Goal: Transaction & Acquisition: Download file/media

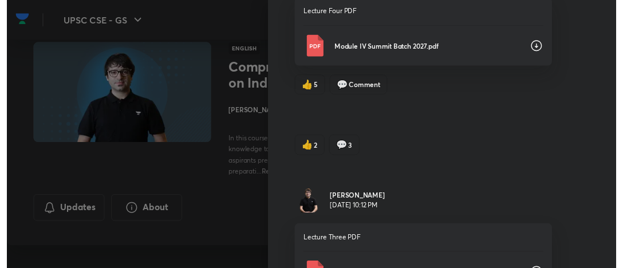
scroll to position [1844, 0]
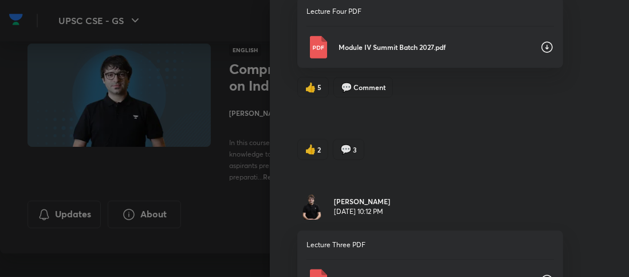
click at [230, 26] on div at bounding box center [314, 138] width 629 height 277
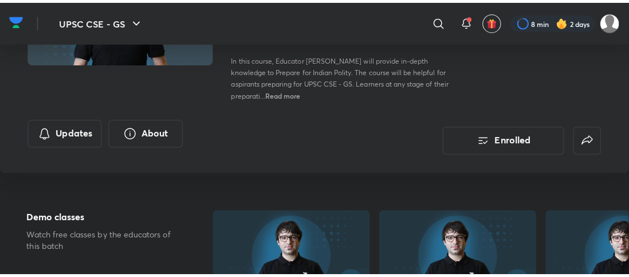
scroll to position [115, 0]
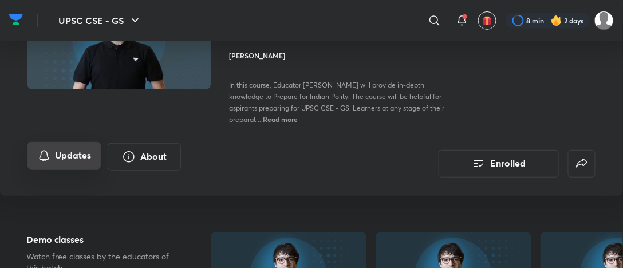
click at [91, 164] on button "Updates" at bounding box center [64, 156] width 73 height 28
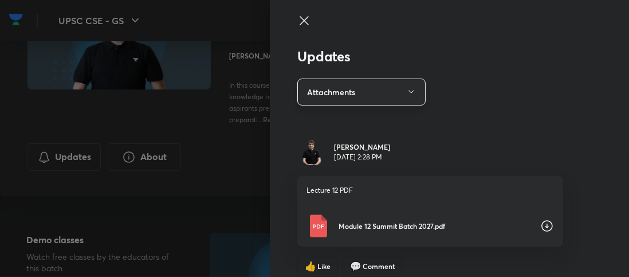
click at [322, 97] on button "Attachments" at bounding box center [361, 91] width 128 height 27
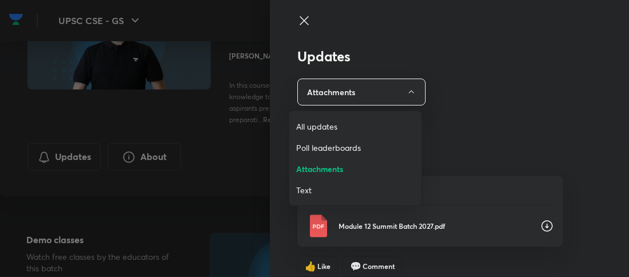
click at [322, 128] on span "All updates" at bounding box center [355, 126] width 119 height 12
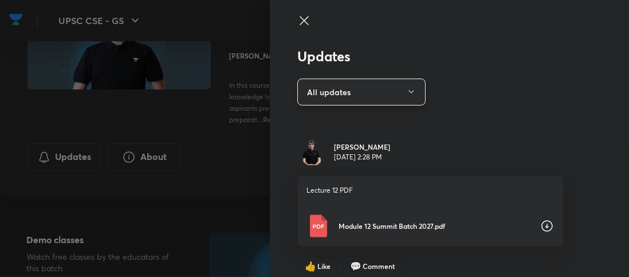
click at [321, 99] on button "All updates" at bounding box center [361, 91] width 128 height 27
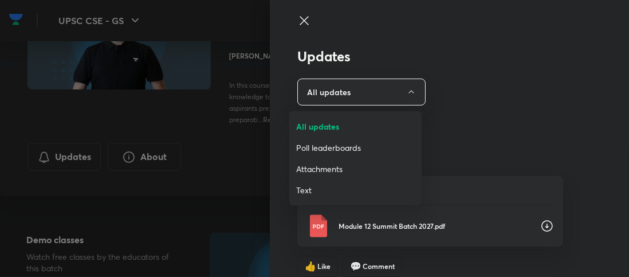
click at [332, 167] on span "Attachments" at bounding box center [355, 169] width 119 height 12
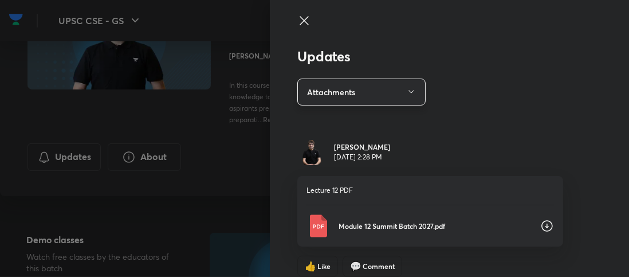
click at [307, 93] on button "Attachments" at bounding box center [361, 91] width 128 height 27
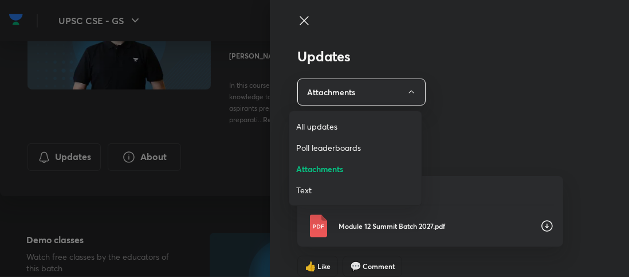
click at [305, 189] on span "Text" at bounding box center [355, 190] width 119 height 12
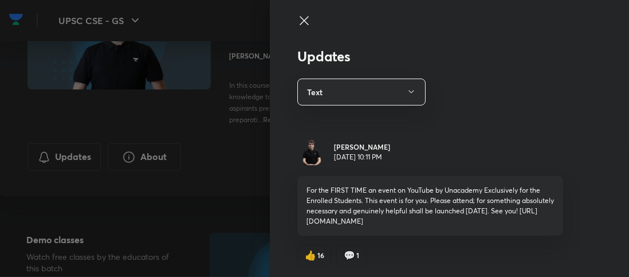
scroll to position [1, 0]
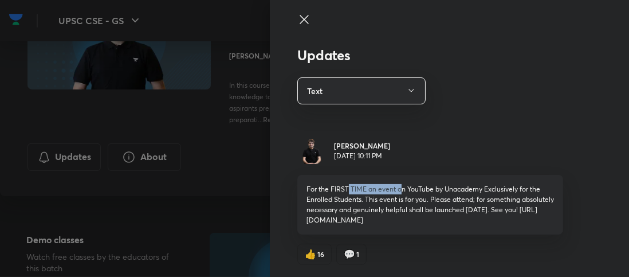
drag, startPoint x: 370, startPoint y: 191, endPoint x: 402, endPoint y: 187, distance: 31.7
click at [393, 189] on p "For the FIRST TIME an event on YouTube by Unacademy Exclusively for the Enrolle…" at bounding box center [431, 204] width 248 height 41
click at [419, 187] on p "For the FIRST TIME an event on YouTube by Unacademy Exclusively for the Enrolle…" at bounding box center [431, 204] width 248 height 41
drag, startPoint x: 450, startPoint y: 184, endPoint x: 456, endPoint y: 184, distance: 5.8
click at [452, 184] on p "For the FIRST TIME an event on YouTube by Unacademy Exclusively for the Enrolle…" at bounding box center [431, 204] width 248 height 41
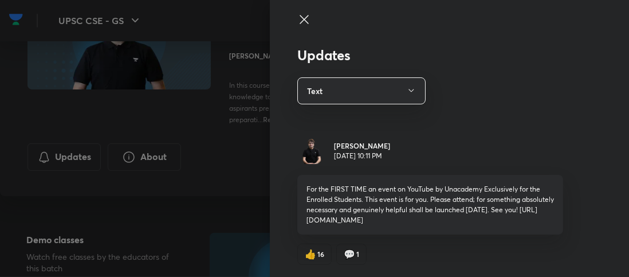
click at [484, 175] on div "For the FIRST TIME an event on YouTube by Unacademy Exclusively for the Enrolle…" at bounding box center [430, 205] width 266 height 60
click at [377, 78] on button "Text" at bounding box center [361, 90] width 128 height 27
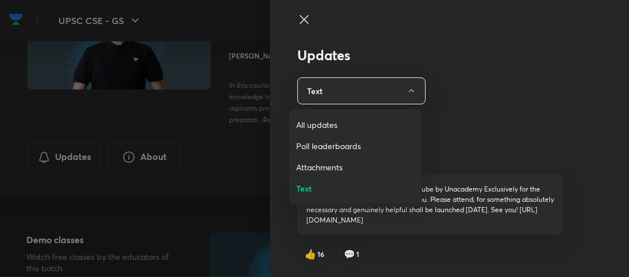
click at [337, 167] on span "Attachments" at bounding box center [355, 167] width 119 height 12
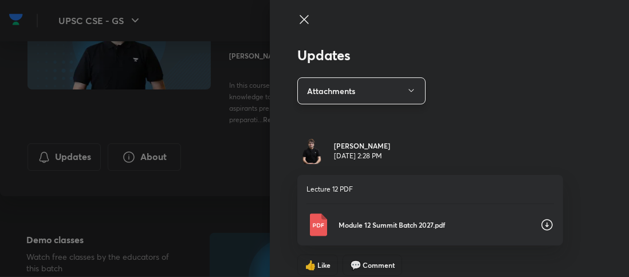
click at [343, 93] on button "Attachments" at bounding box center [361, 90] width 128 height 27
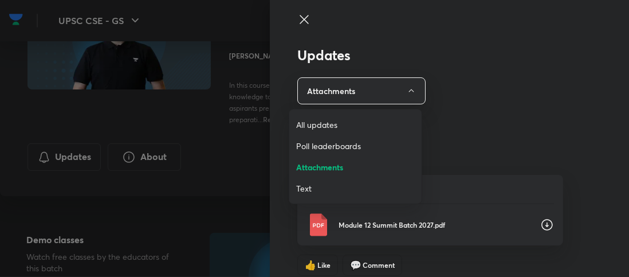
click at [317, 190] on span "Text" at bounding box center [355, 188] width 119 height 12
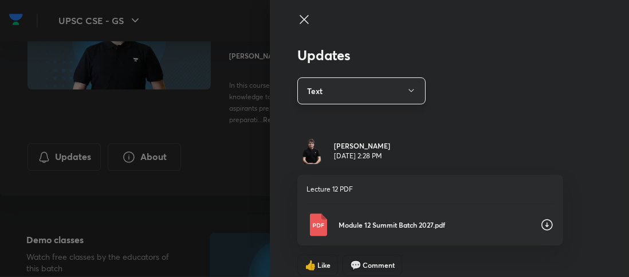
click at [359, 91] on button "Text" at bounding box center [361, 90] width 128 height 27
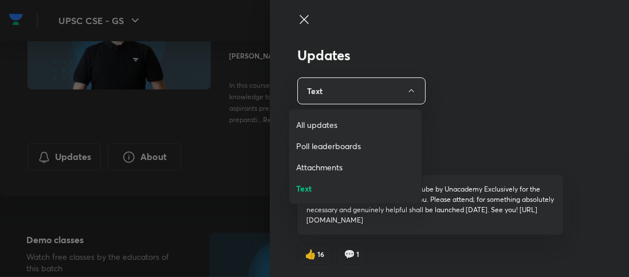
drag, startPoint x: 510, startPoint y: 133, endPoint x: 494, endPoint y: 133, distance: 16.1
click at [517, 132] on div at bounding box center [314, 138] width 629 height 277
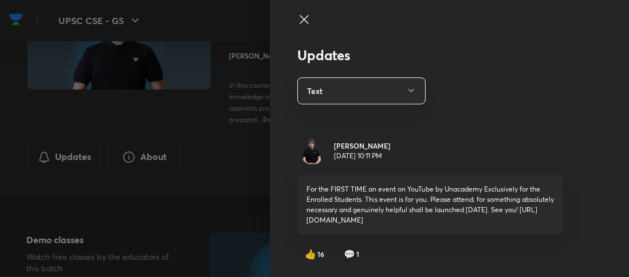
click at [479, 125] on div "Updates Text [PERSON_NAME] [DATE] 10:11 PM For the FIRST TIME an event on YouTu…" at bounding box center [449, 138] width 359 height 277
click at [379, 96] on button "Text" at bounding box center [361, 90] width 128 height 27
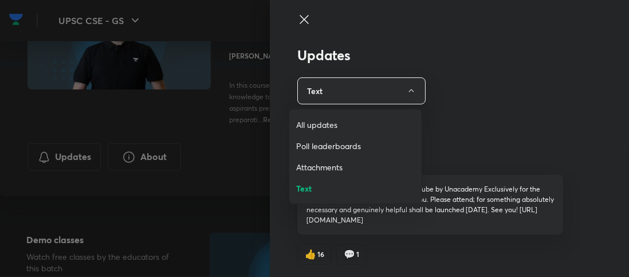
click at [325, 166] on span "Attachments" at bounding box center [355, 167] width 119 height 12
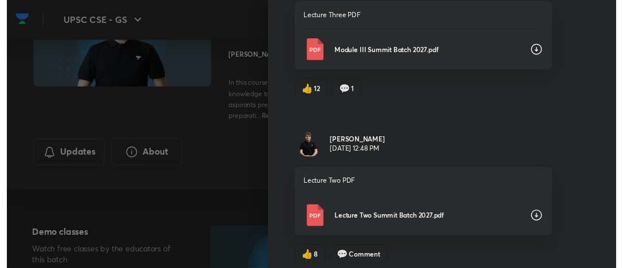
scroll to position [2247, 0]
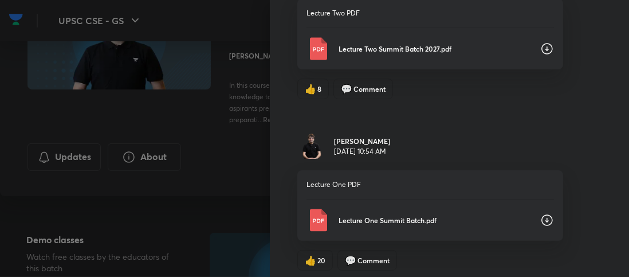
click at [368, 215] on p "Lecture One Summit Batch.pdf" at bounding box center [435, 220] width 193 height 10
click at [394, 142] on div "[PERSON_NAME] [DATE] 10:54 AM" at bounding box center [430, 145] width 266 height 29
click at [221, 155] on div at bounding box center [314, 138] width 629 height 277
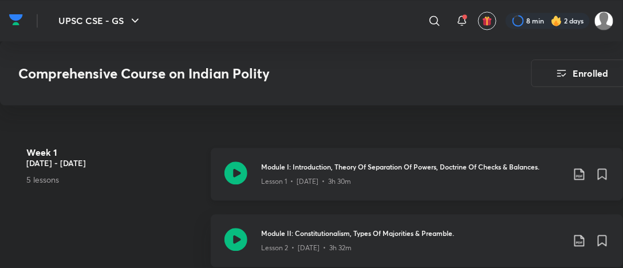
scroll to position [573, 0]
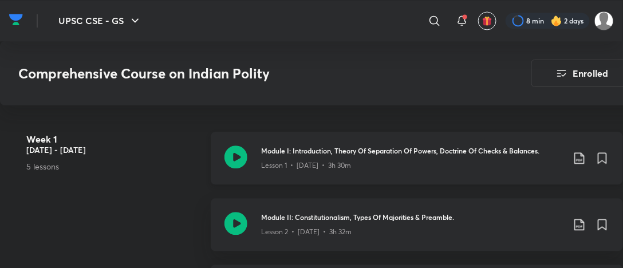
click at [580, 159] on icon at bounding box center [580, 158] width 14 height 14
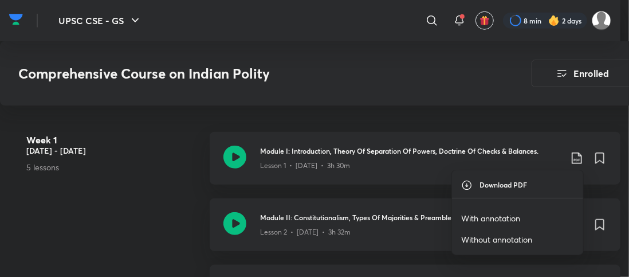
click at [505, 218] on p "With annotation" at bounding box center [490, 218] width 59 height 12
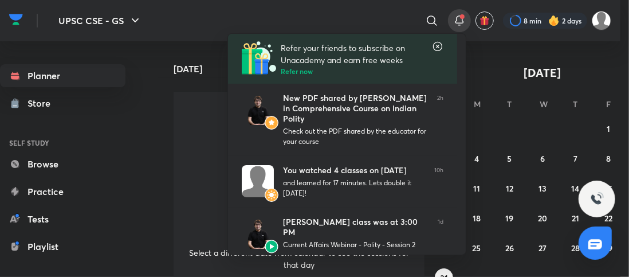
click at [462, 21] on div at bounding box center [314, 138] width 629 height 277
